Goal: Task Accomplishment & Management: Manage account settings

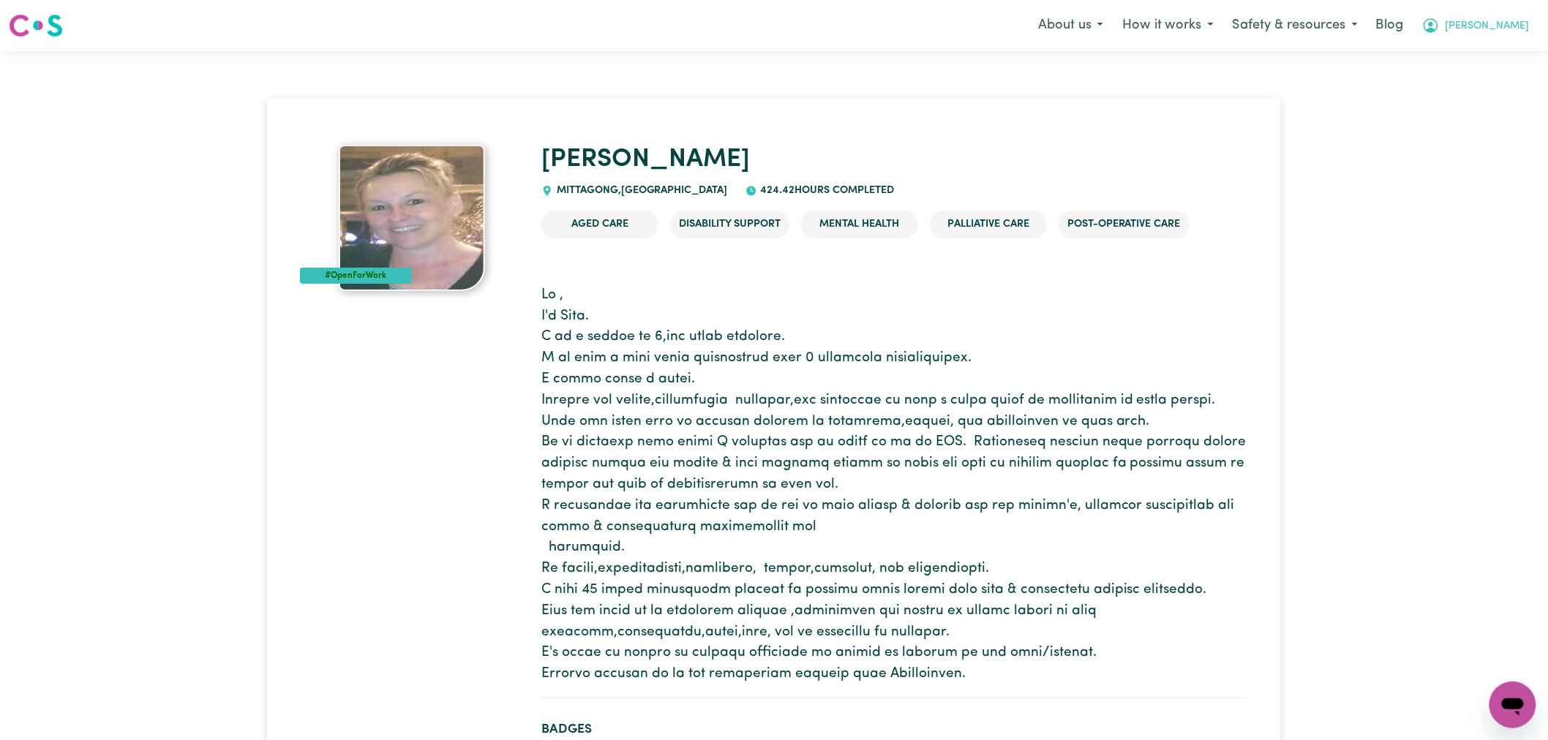
click at [1522, 38] on button "[PERSON_NAME]" at bounding box center [1476, 25] width 127 height 31
click at [1493, 90] on link "Logout" at bounding box center [1481, 84] width 116 height 28
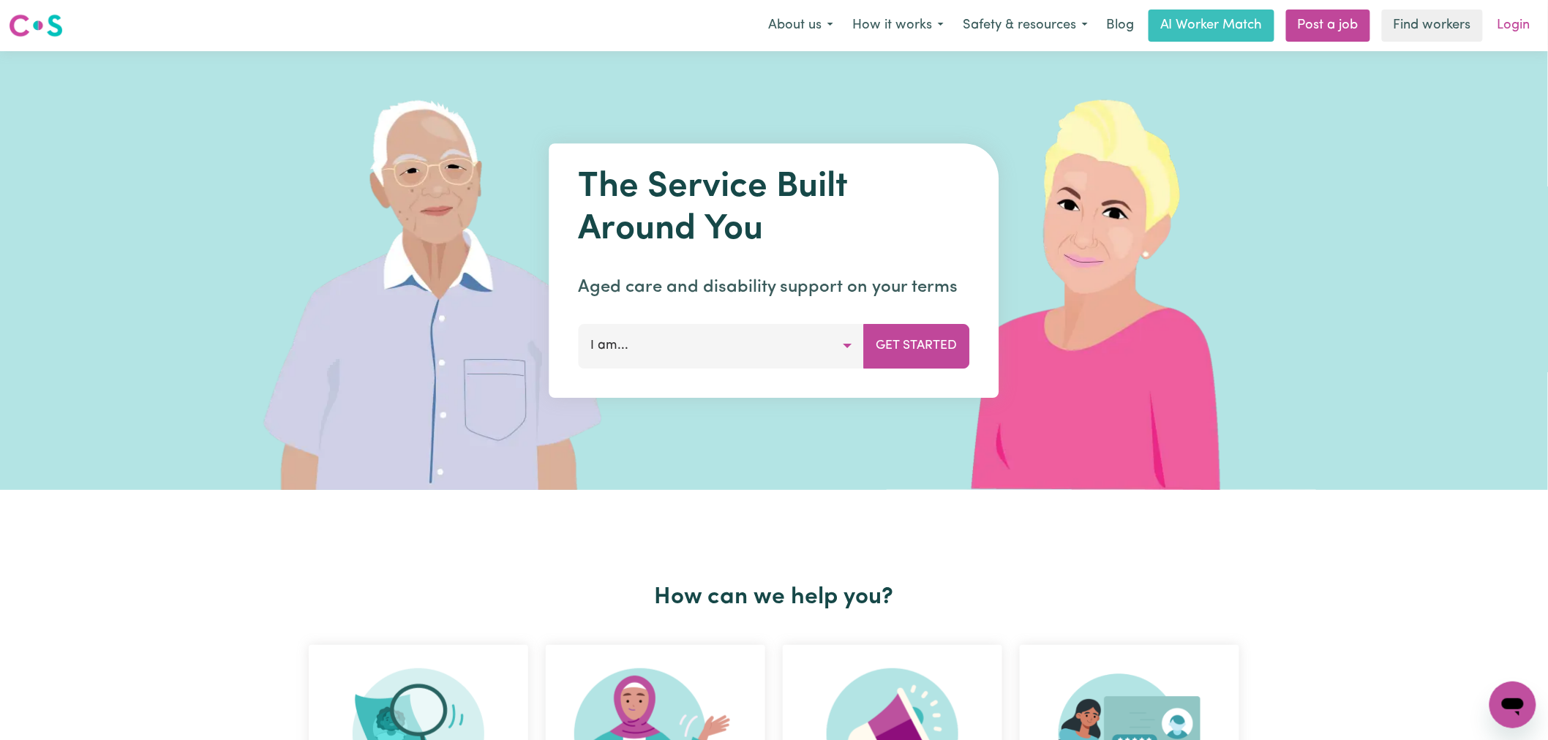
click at [1529, 31] on link "Login" at bounding box center [1514, 26] width 50 height 32
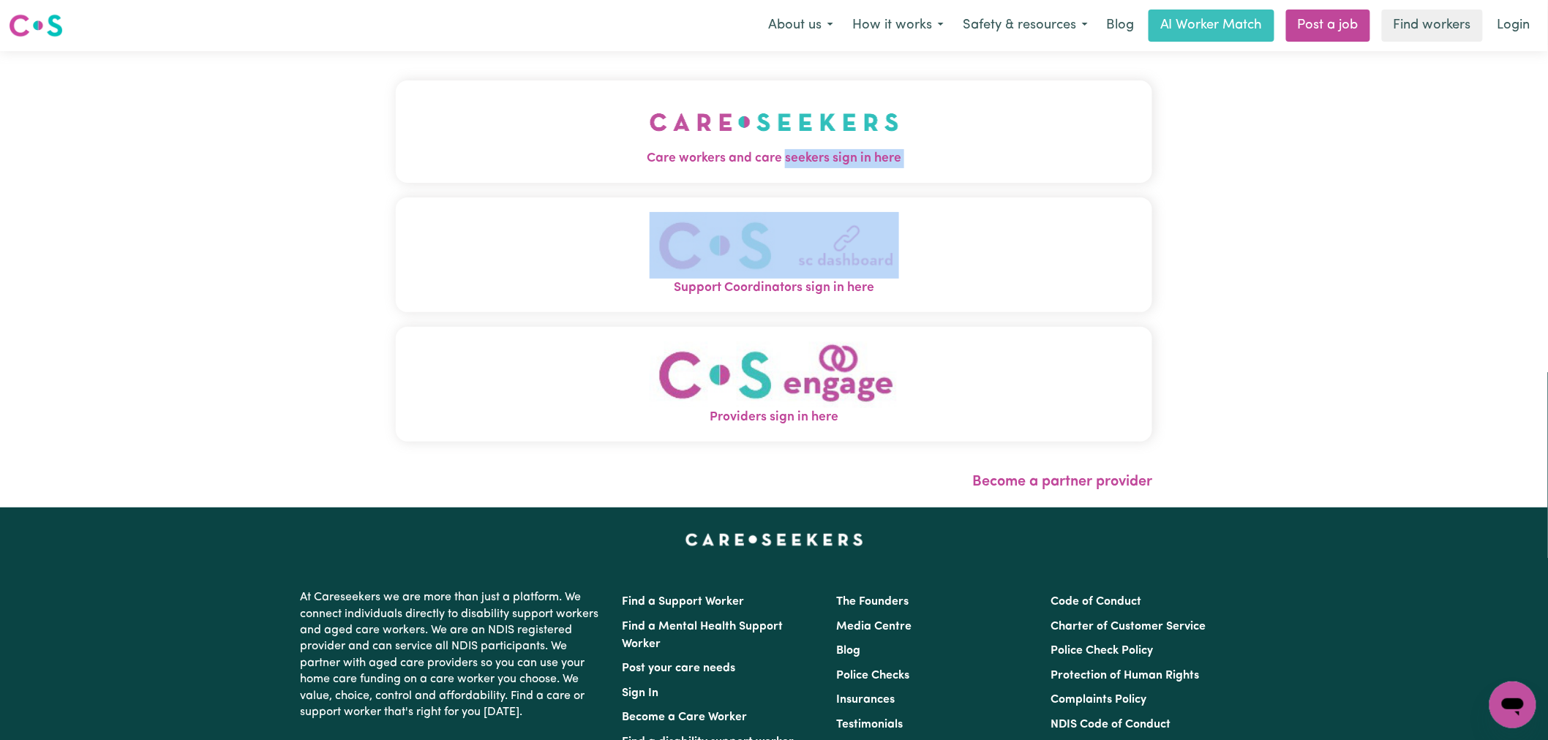
drag, startPoint x: 650, startPoint y: 190, endPoint x: 650, endPoint y: 180, distance: 10.2
click at [650, 184] on div "Care workers and care seekers sign in here Support Coordinators sign in here Pr…" at bounding box center [774, 268] width 756 height 376
click at [653, 156] on span "Care workers and care seekers sign in here" at bounding box center [774, 158] width 756 height 19
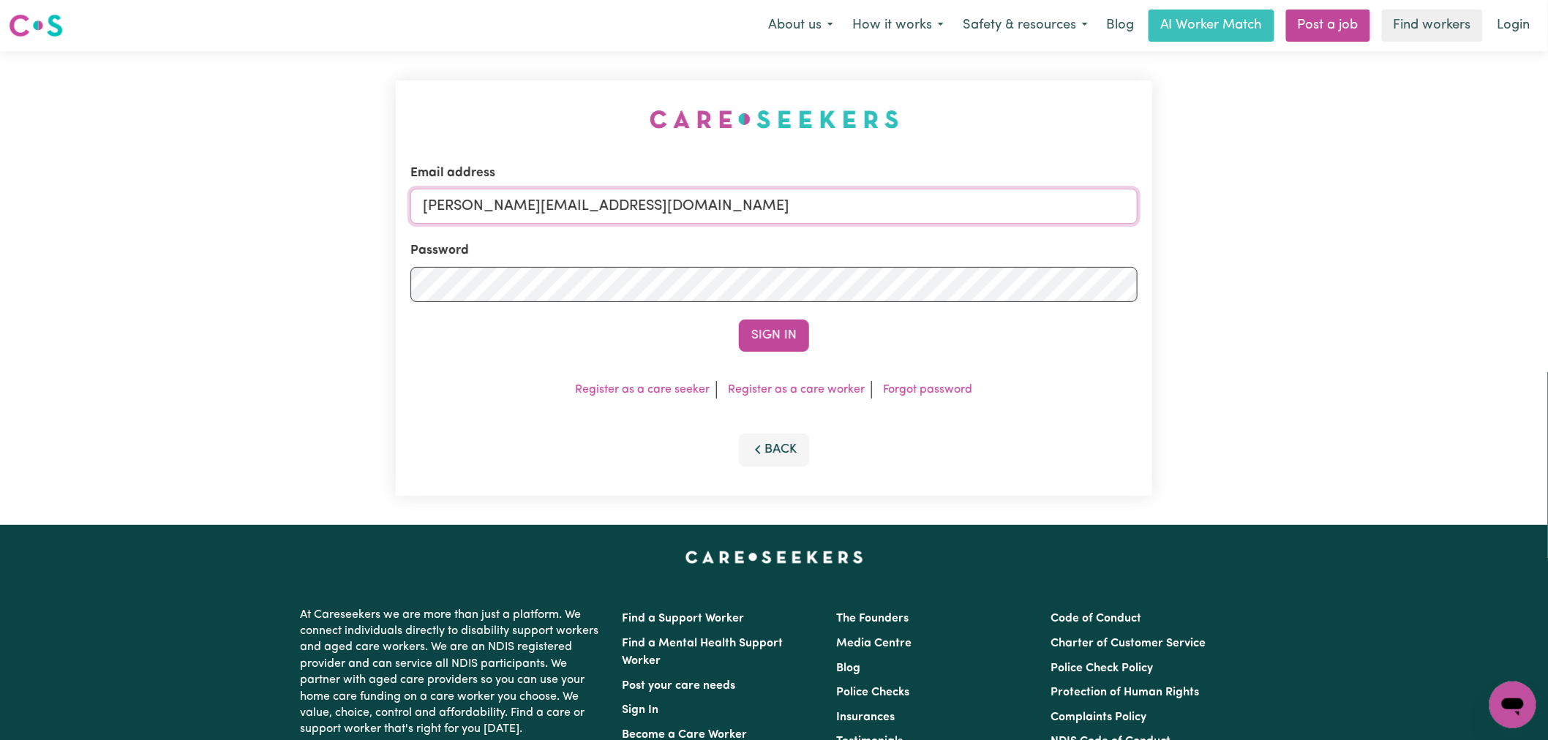
click at [678, 202] on input "[PERSON_NAME][EMAIL_ADDRESS][DOMAIN_NAME]" at bounding box center [773, 206] width 727 height 35
drag, startPoint x: 785, startPoint y: 211, endPoint x: 498, endPoint y: 203, distance: 286.9
click at [498, 203] on input "superuser~v" at bounding box center [773, 206] width 727 height 35
click at [739, 320] on button "Sign In" at bounding box center [774, 336] width 70 height 32
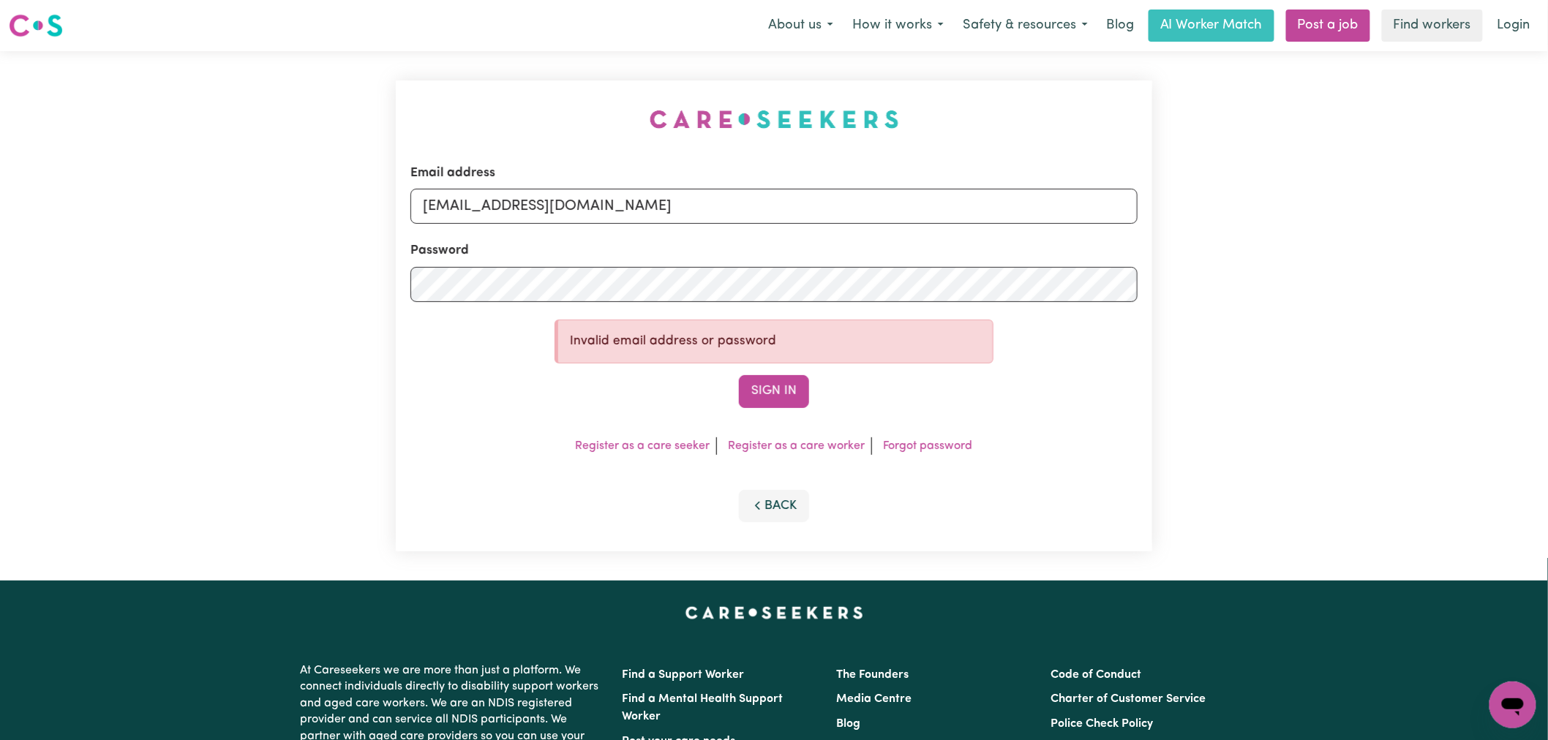
click at [500, 203] on input "[EMAIL_ADDRESS][DOMAIN_NAME]" at bounding box center [773, 206] width 727 height 35
type input "[EMAIL_ADDRESS][DOMAIN_NAME]"
click at [739, 375] on button "Sign In" at bounding box center [774, 391] width 70 height 32
